Goal: Transaction & Acquisition: Purchase product/service

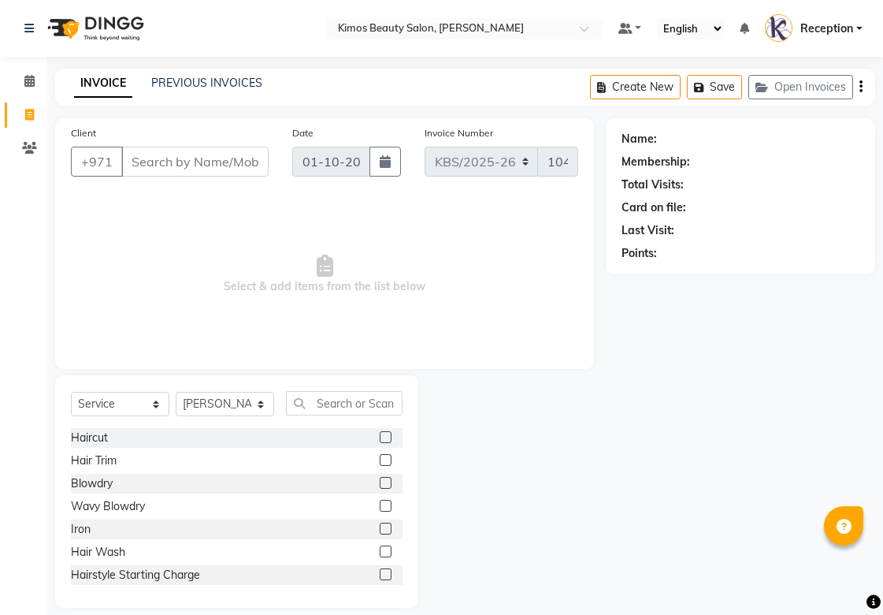
select select "service"
select select "58527"
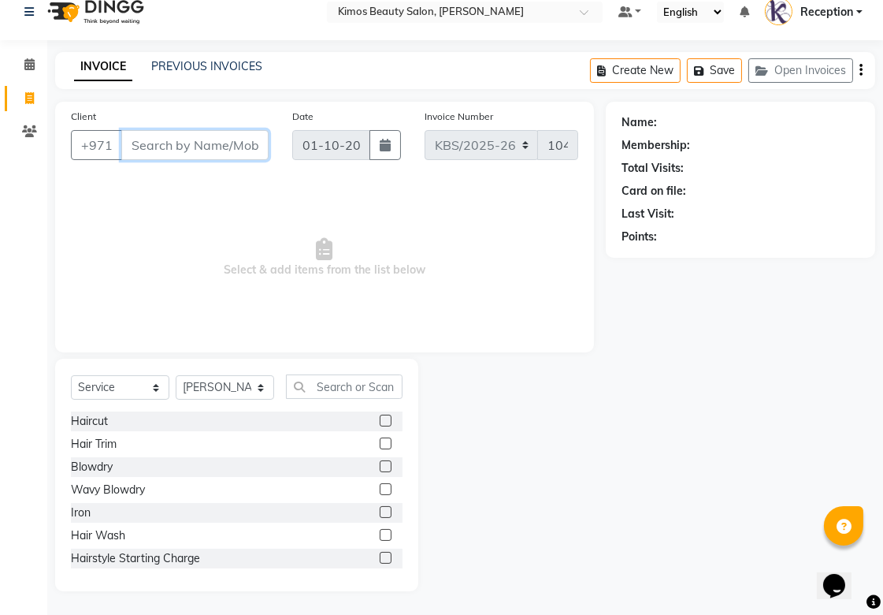
click at [221, 138] on input "Client" at bounding box center [194, 145] width 147 height 30
click at [385, 390] on input "text" at bounding box center [344, 386] width 117 height 24
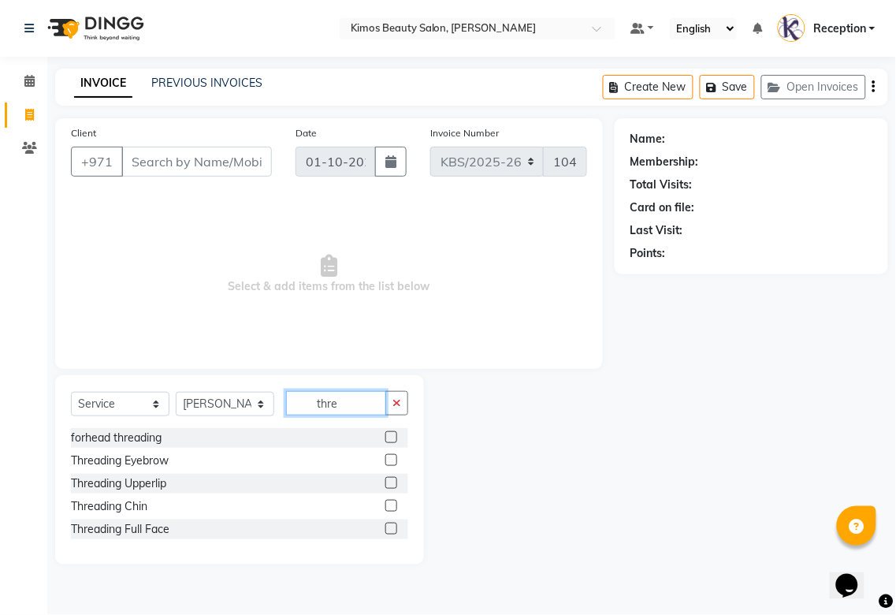
type input "thre"
click at [392, 460] on label at bounding box center [391, 460] width 12 height 12
click at [392, 460] on input "checkbox" at bounding box center [390, 461] width 10 height 10
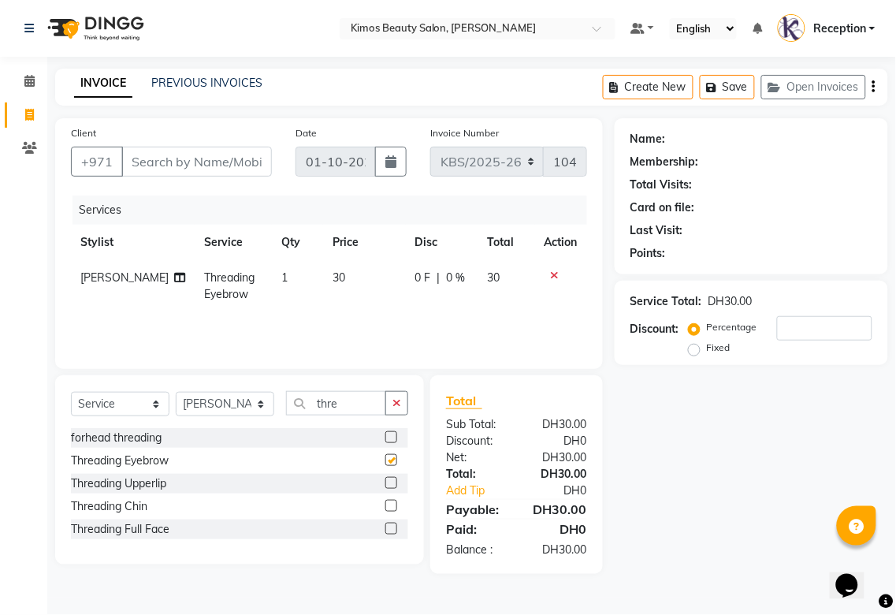
checkbox input "false"
click at [394, 481] on label at bounding box center [391, 483] width 12 height 12
click at [394, 481] on input "checkbox" at bounding box center [390, 483] width 10 height 10
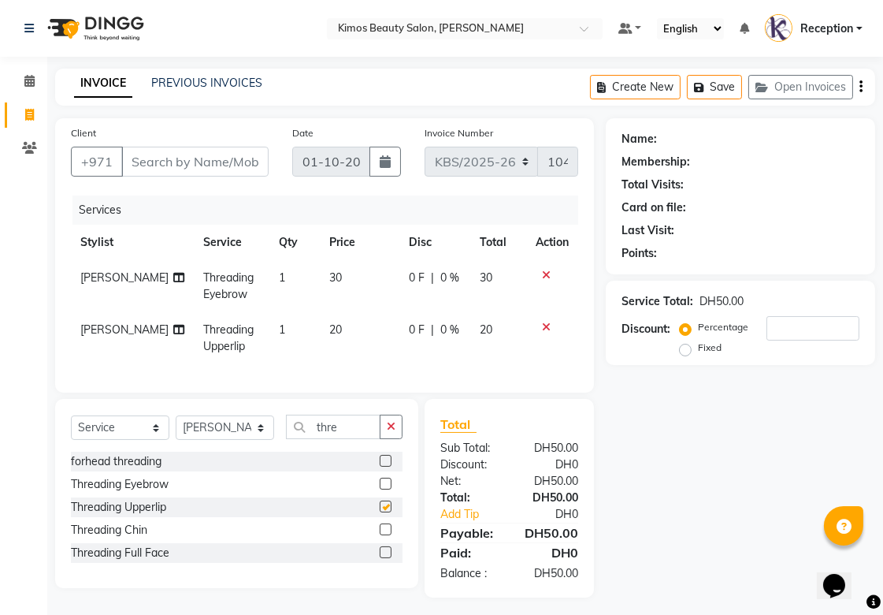
checkbox input "false"
click at [680, 552] on div "Name: Membership: Total Visits: Card on file: Last Visit: Points: Service Total…" at bounding box center [746, 357] width 281 height 479
click at [825, 84] on button "Open Invoices" at bounding box center [801, 87] width 105 height 24
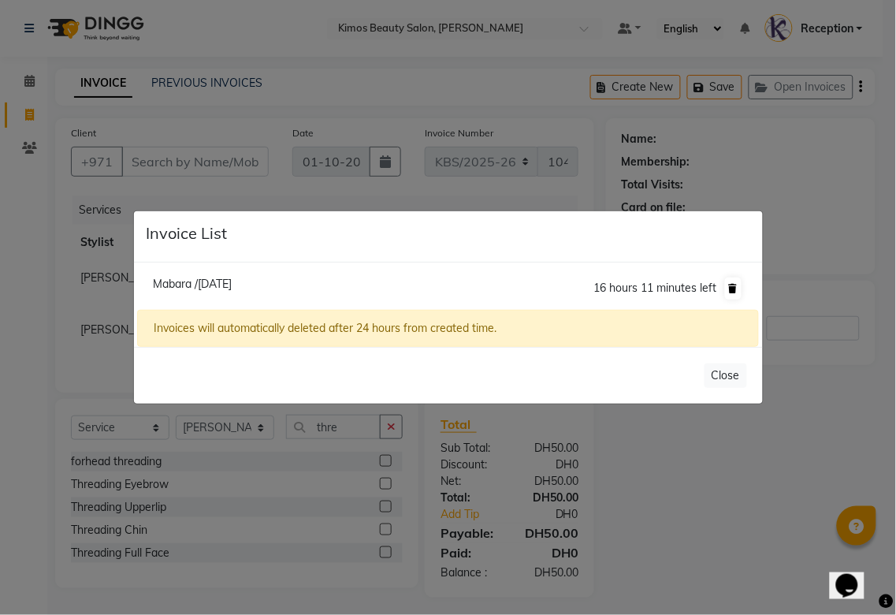
click at [731, 287] on icon at bounding box center [733, 288] width 9 height 9
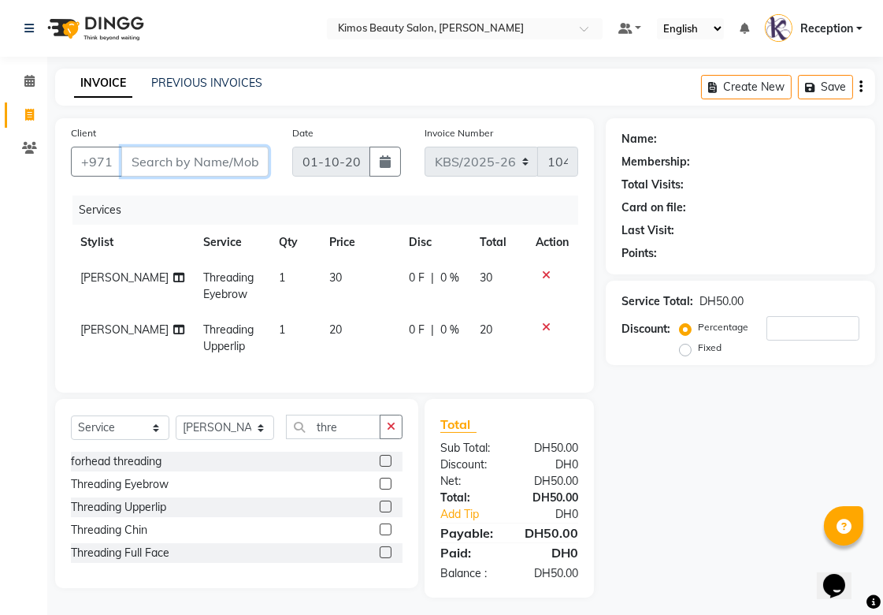
click at [166, 162] on input "Client" at bounding box center [194, 162] width 147 height 30
drag, startPoint x: 173, startPoint y: 169, endPoint x: 216, endPoint y: 132, distance: 55.9
click at [190, 147] on input "Client" at bounding box center [194, 162] width 147 height 30
type input "5"
type input "0"
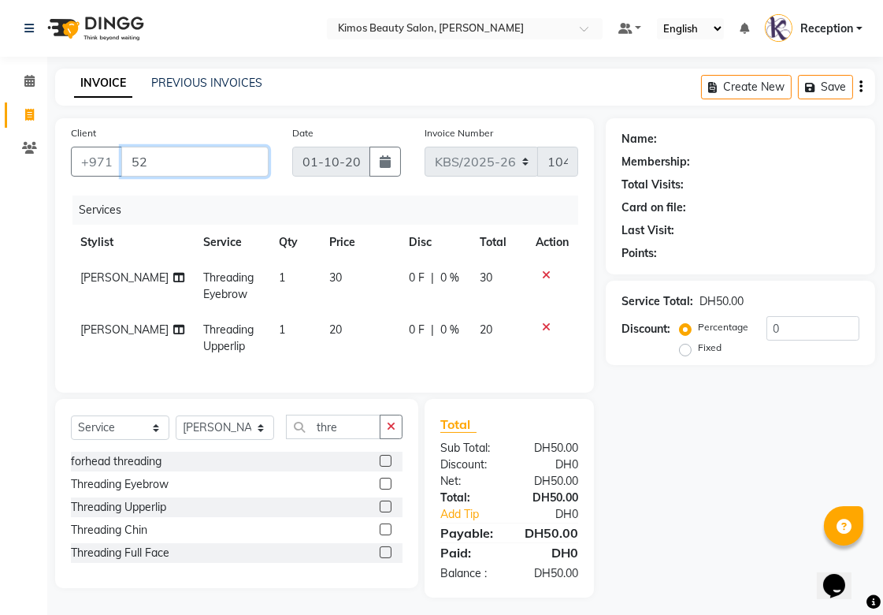
type input "5"
type input "528480872"
click at [254, 168] on span "Add Client" at bounding box center [228, 162] width 62 height 16
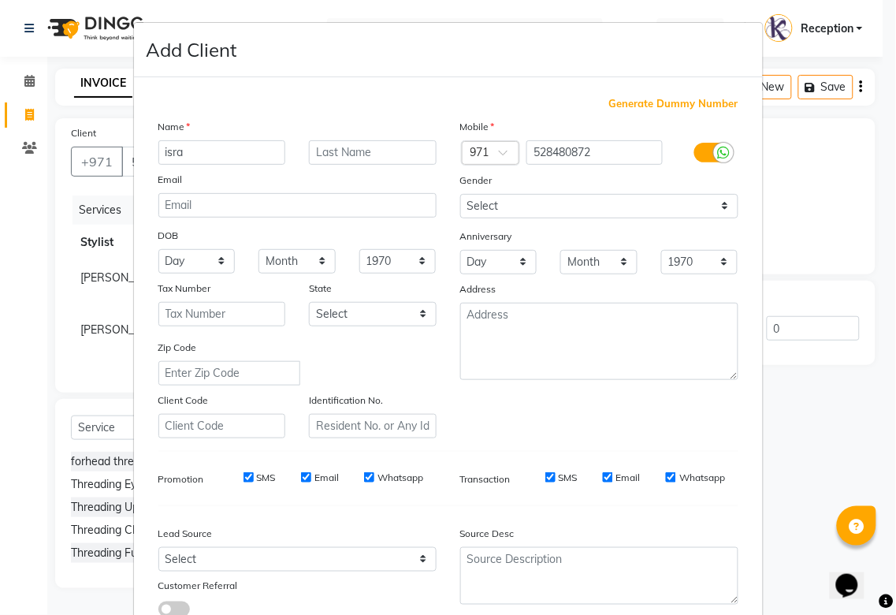
type input "isra"
click at [384, 154] on input "text" at bounding box center [373, 152] width 128 height 24
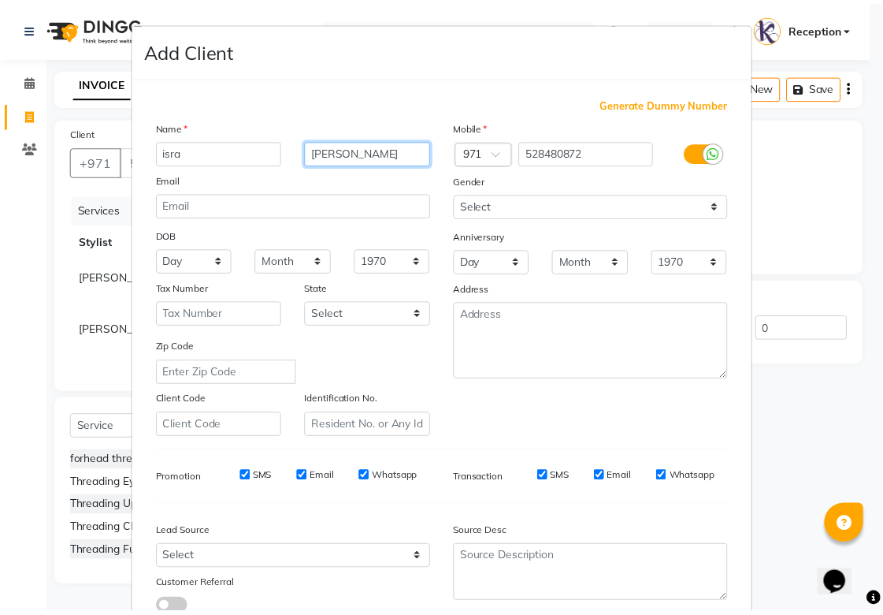
scroll to position [113, 0]
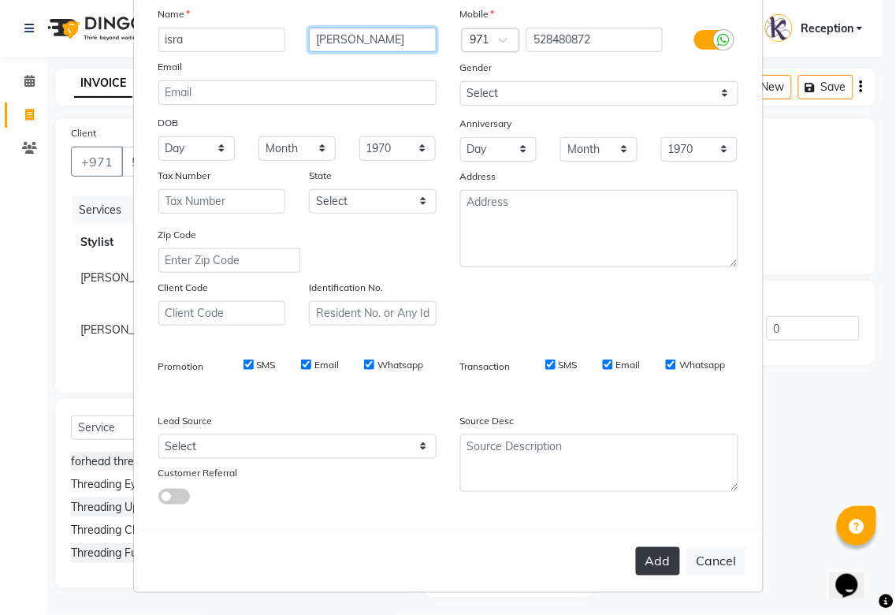
type input "[PERSON_NAME]"
click at [651, 560] on button "Add" at bounding box center [658, 561] width 44 height 28
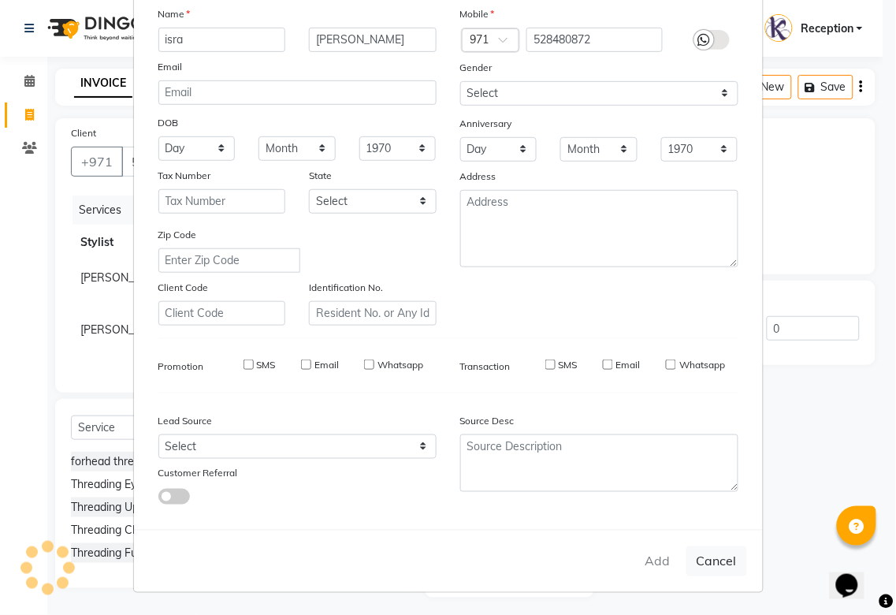
type input "52*****72"
select select
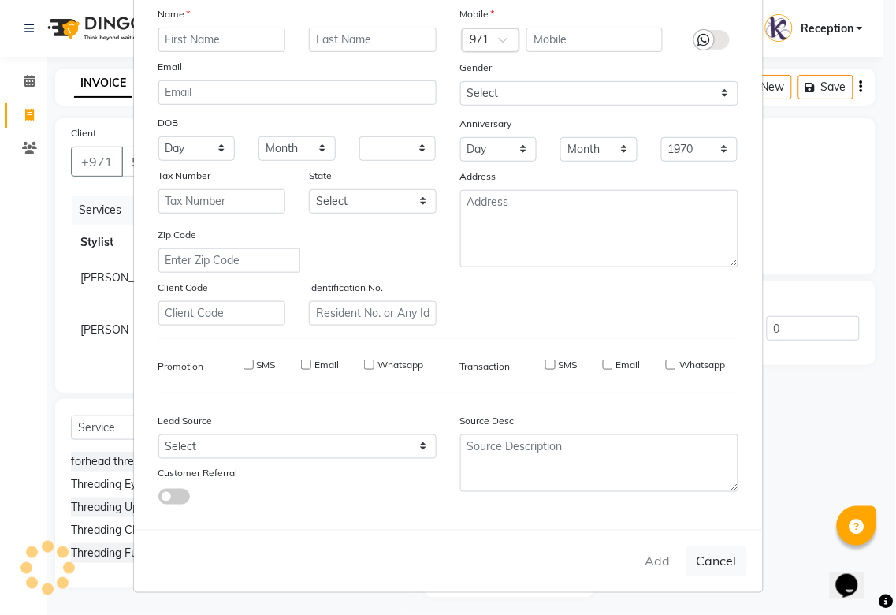
select select
checkbox input "false"
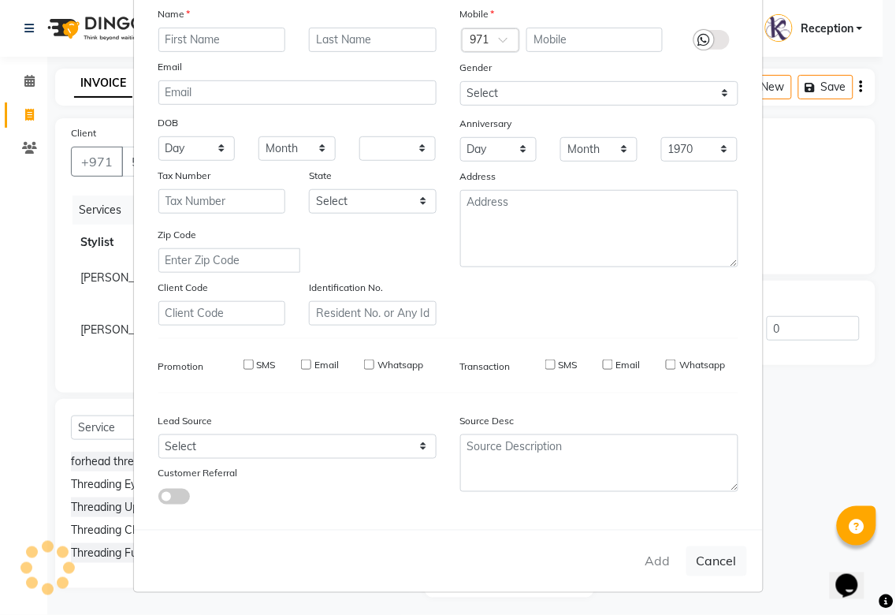
checkbox input "false"
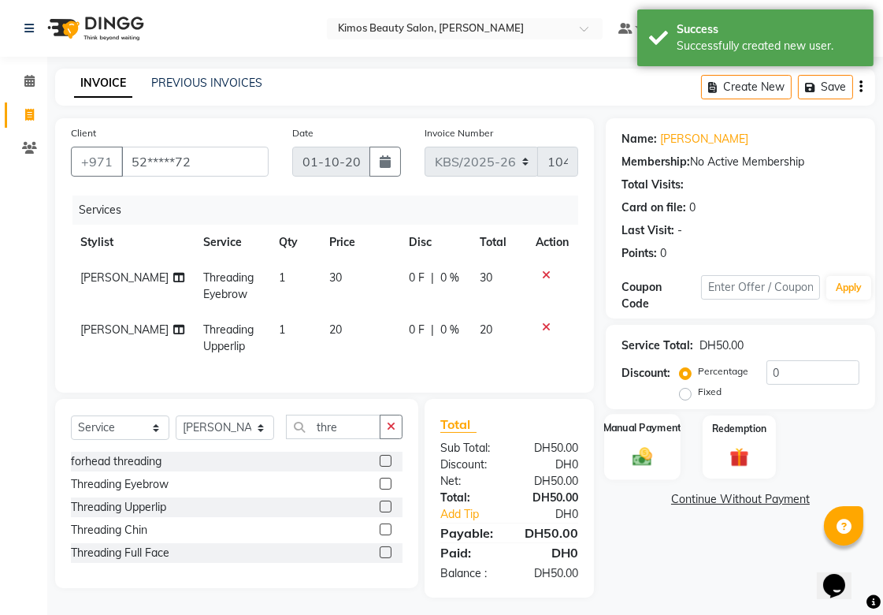
click at [647, 457] on img at bounding box center [643, 455] width 32 height 23
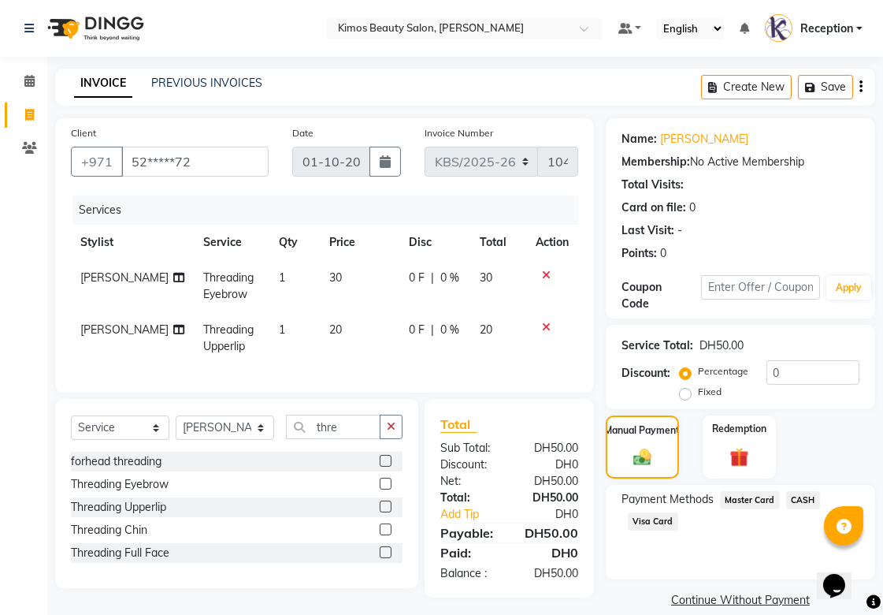
click at [804, 503] on span "CASH" at bounding box center [804, 500] width 34 height 18
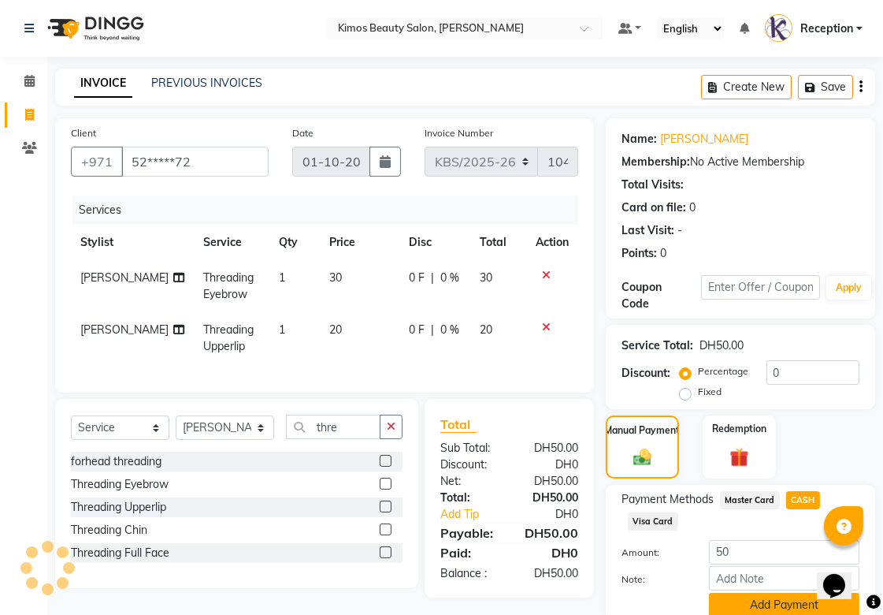
click at [738, 605] on button "Add Payment" at bounding box center [784, 605] width 151 height 24
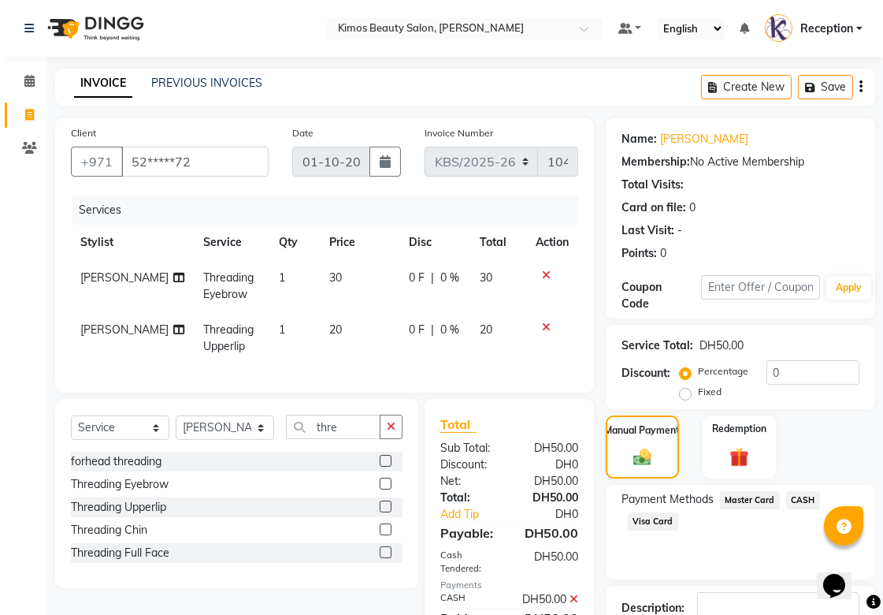
scroll to position [109, 0]
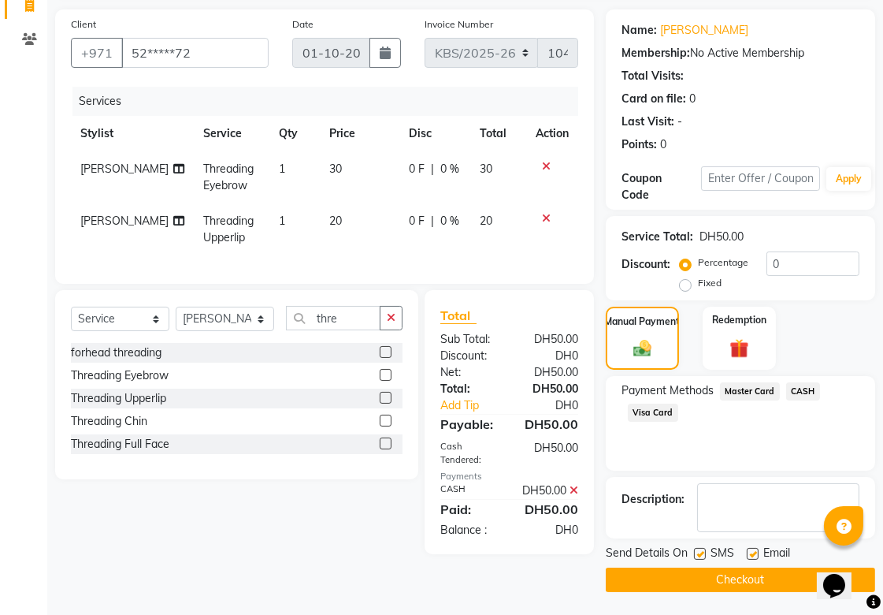
click at [679, 580] on button "Checkout" at bounding box center [741, 579] width 270 height 24
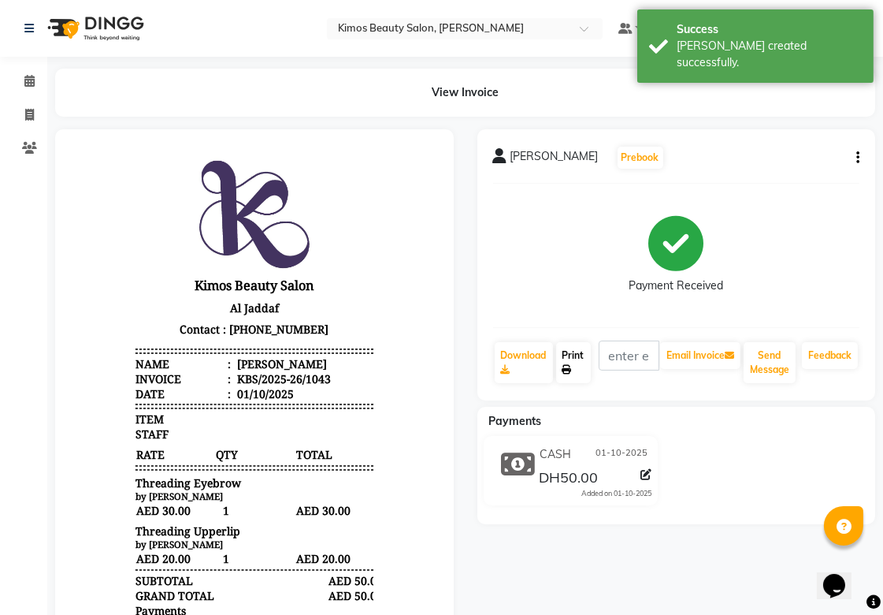
click at [580, 373] on link "Print" at bounding box center [573, 362] width 35 height 41
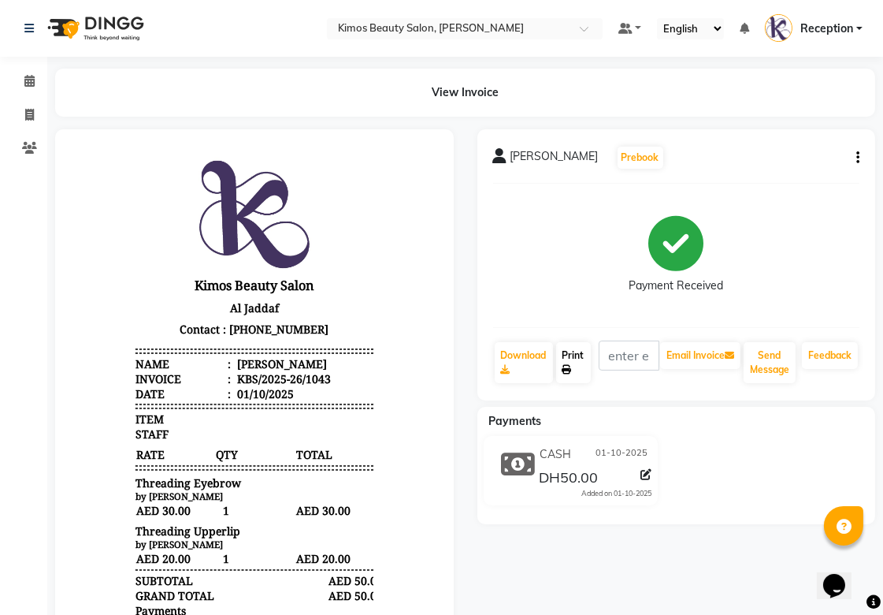
select select "service"
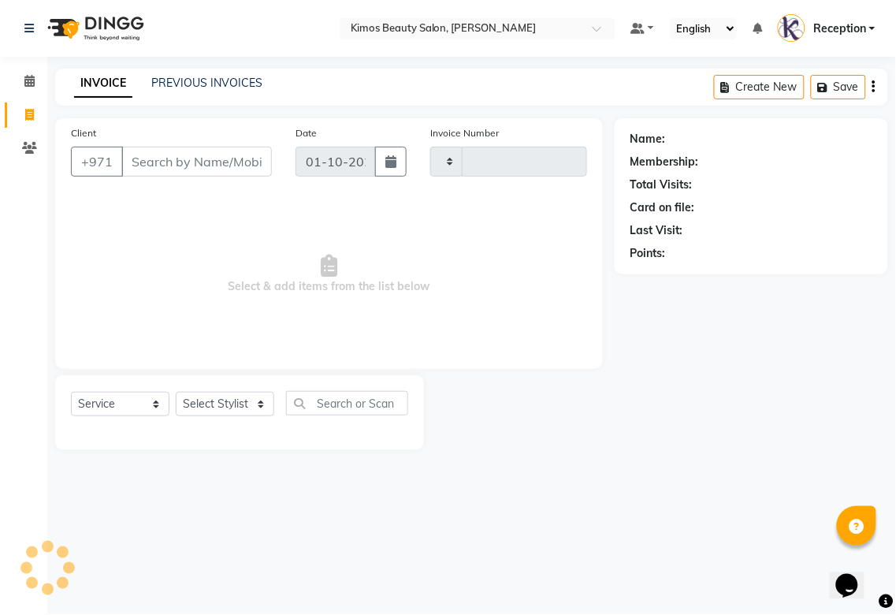
type input "1044"
select select "3941"
select select "58527"
